Goal: Check status: Check status

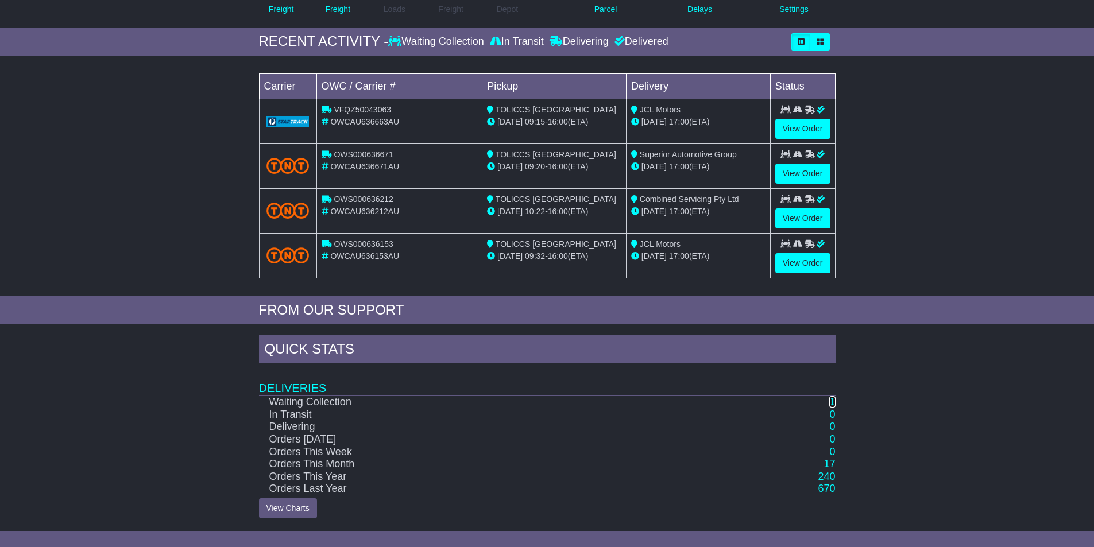
click at [833, 401] on link "1" at bounding box center [832, 401] width 6 height 11
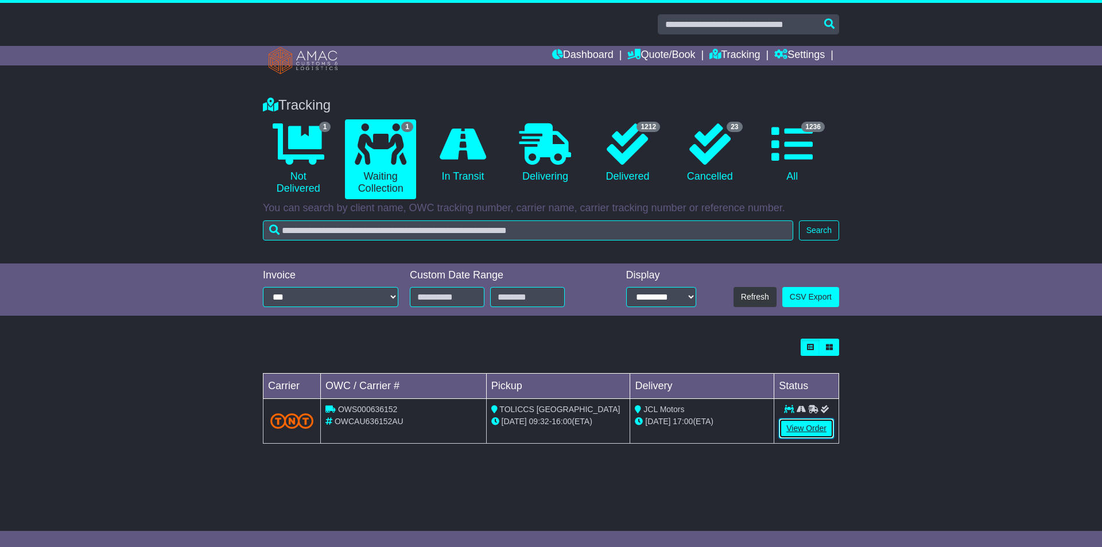
click at [808, 428] on link "View Order" at bounding box center [806, 429] width 55 height 20
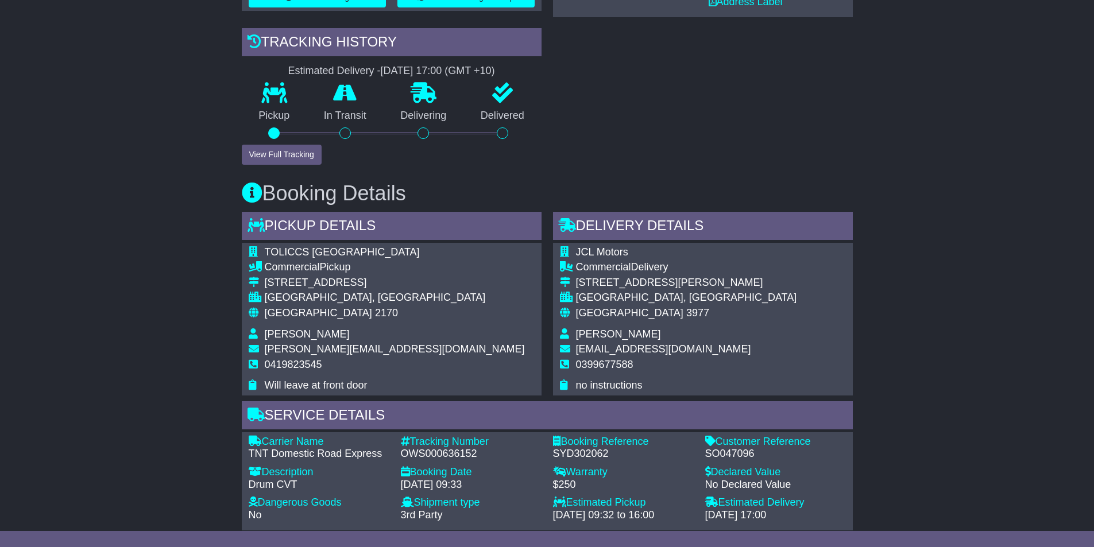
scroll to position [402, 0]
drag, startPoint x: 302, startPoint y: 483, endPoint x: 246, endPoint y: 482, distance: 56.3
click at [246, 482] on div "Description - Drum CVT" at bounding box center [319, 482] width 152 height 30
click at [245, 482] on div "Description - Drum CVT" at bounding box center [319, 482] width 152 height 30
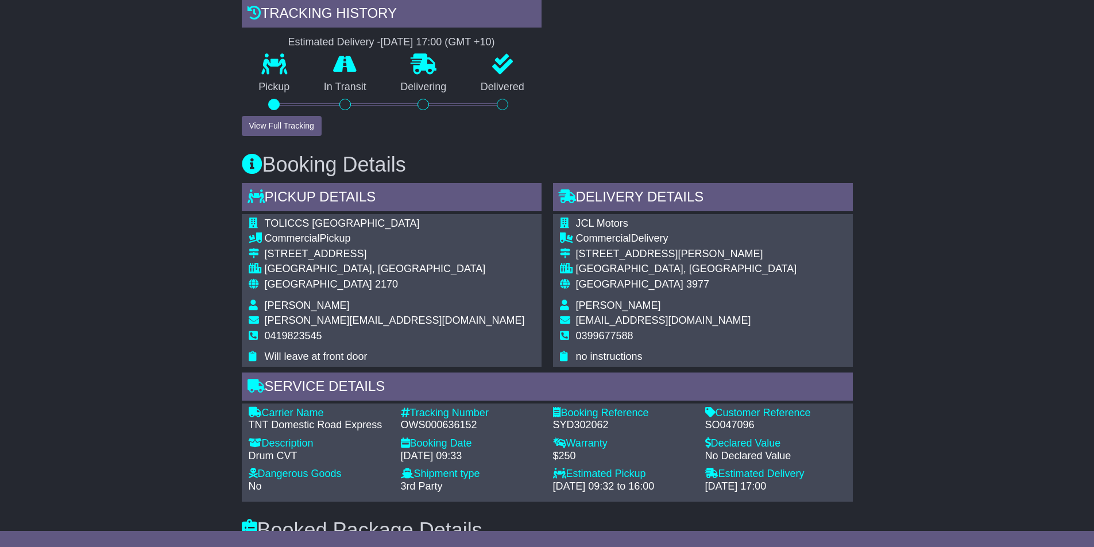
scroll to position [459, 0]
